Goal: Book appointment/travel/reservation

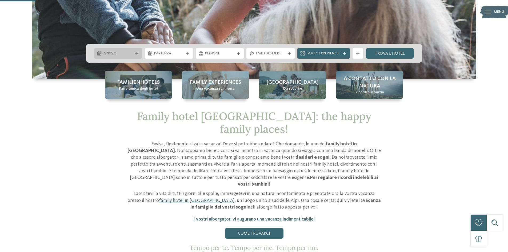
click at [115, 49] on div "Arrivo" at bounding box center [118, 53] width 48 height 11
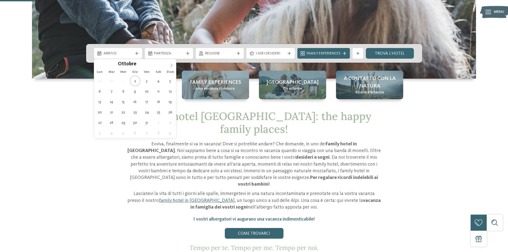
click at [172, 63] on span at bounding box center [171, 63] width 9 height 9
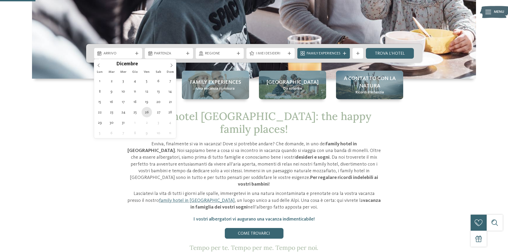
type div "26.12.2025"
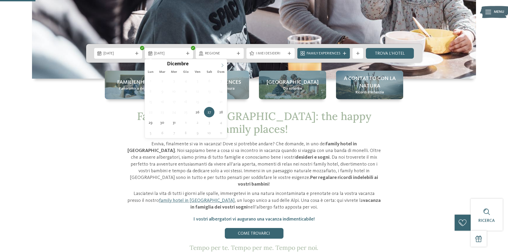
type input "****"
click at [221, 67] on icon at bounding box center [222, 65] width 4 height 4
type div "03.01.2026"
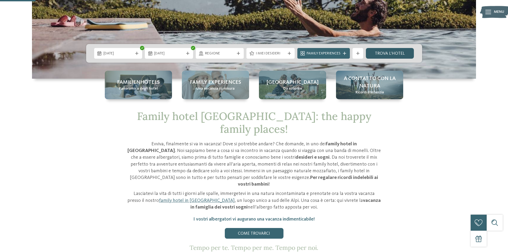
click at [386, 52] on link "trova l’hotel" at bounding box center [390, 53] width 48 height 11
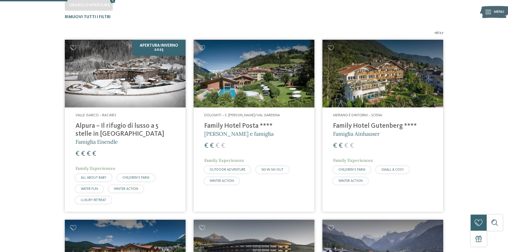
scroll to position [175, 0]
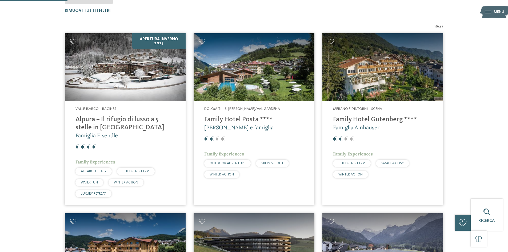
click at [156, 118] on h4 "Alpura – Il rifugio di lusso a 5 stelle in Alto Adige" at bounding box center [124, 124] width 99 height 16
click at [222, 120] on h4 "Family Hotel Posta ****" at bounding box center [253, 120] width 99 height 8
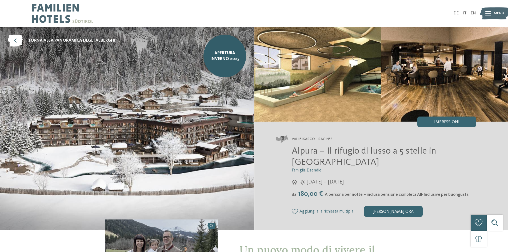
click at [377, 94] on img at bounding box center [317, 74] width 127 height 95
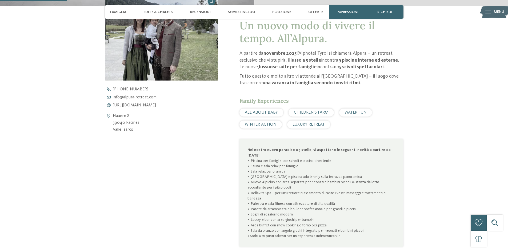
scroll to position [240, 0]
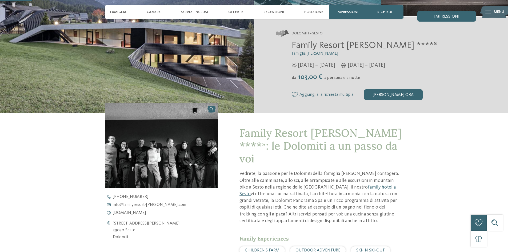
scroll to position [107, 0]
